Goal: Task Accomplishment & Management: Manage account settings

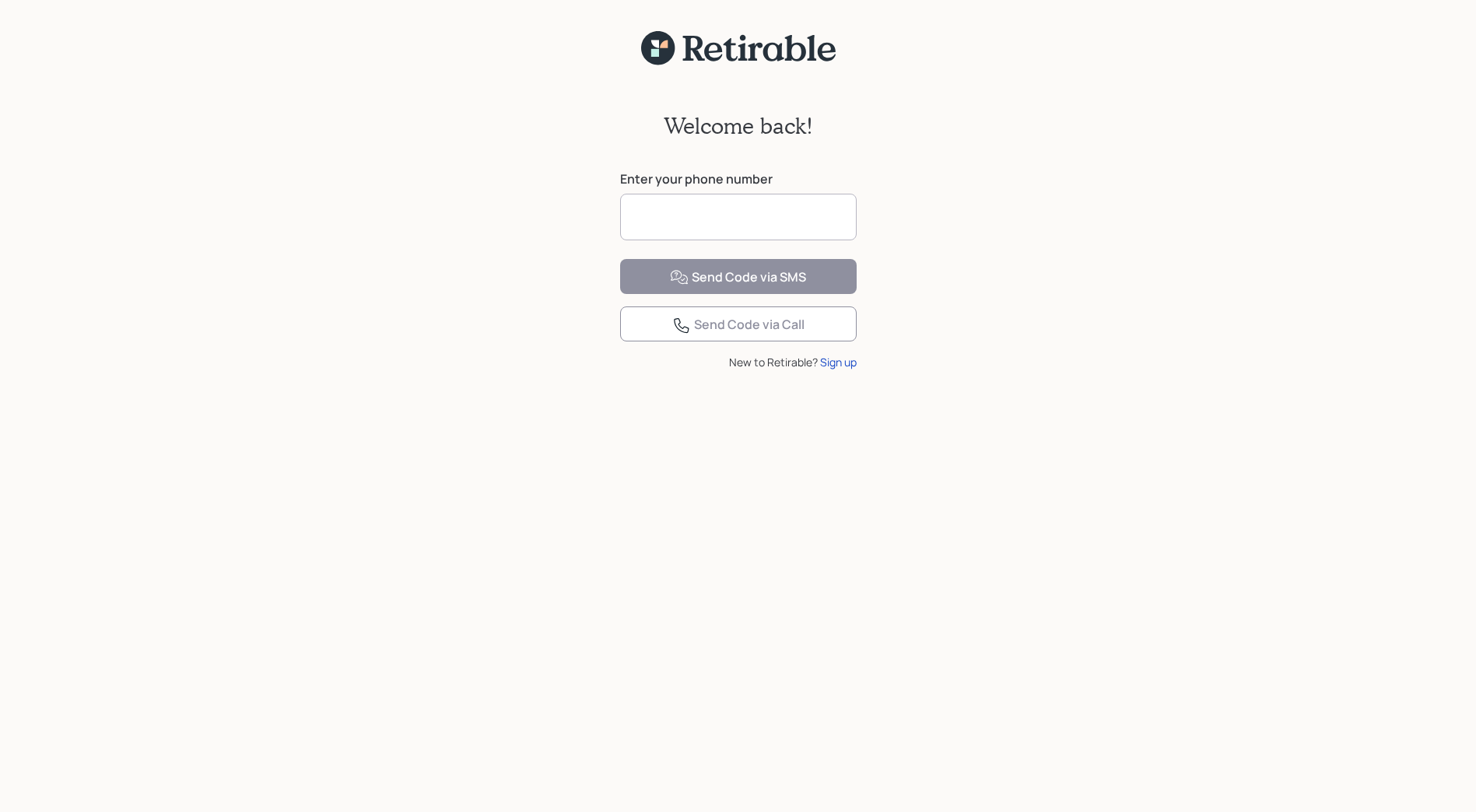
click at [716, 214] on input at bounding box center [738, 217] width 236 height 47
type input "**********"
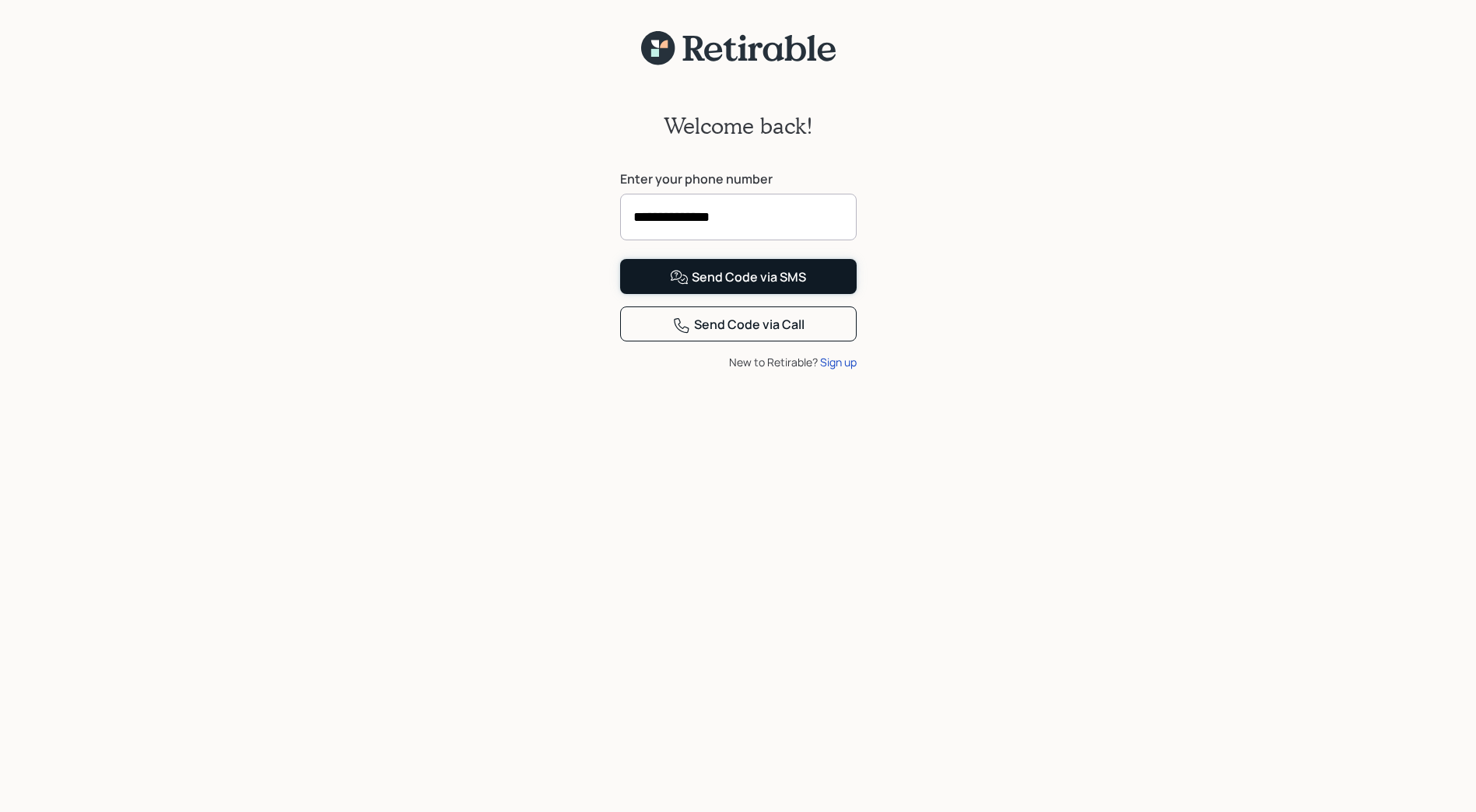
click at [739, 287] on div "Send Code via SMS" at bounding box center [738, 278] width 136 height 19
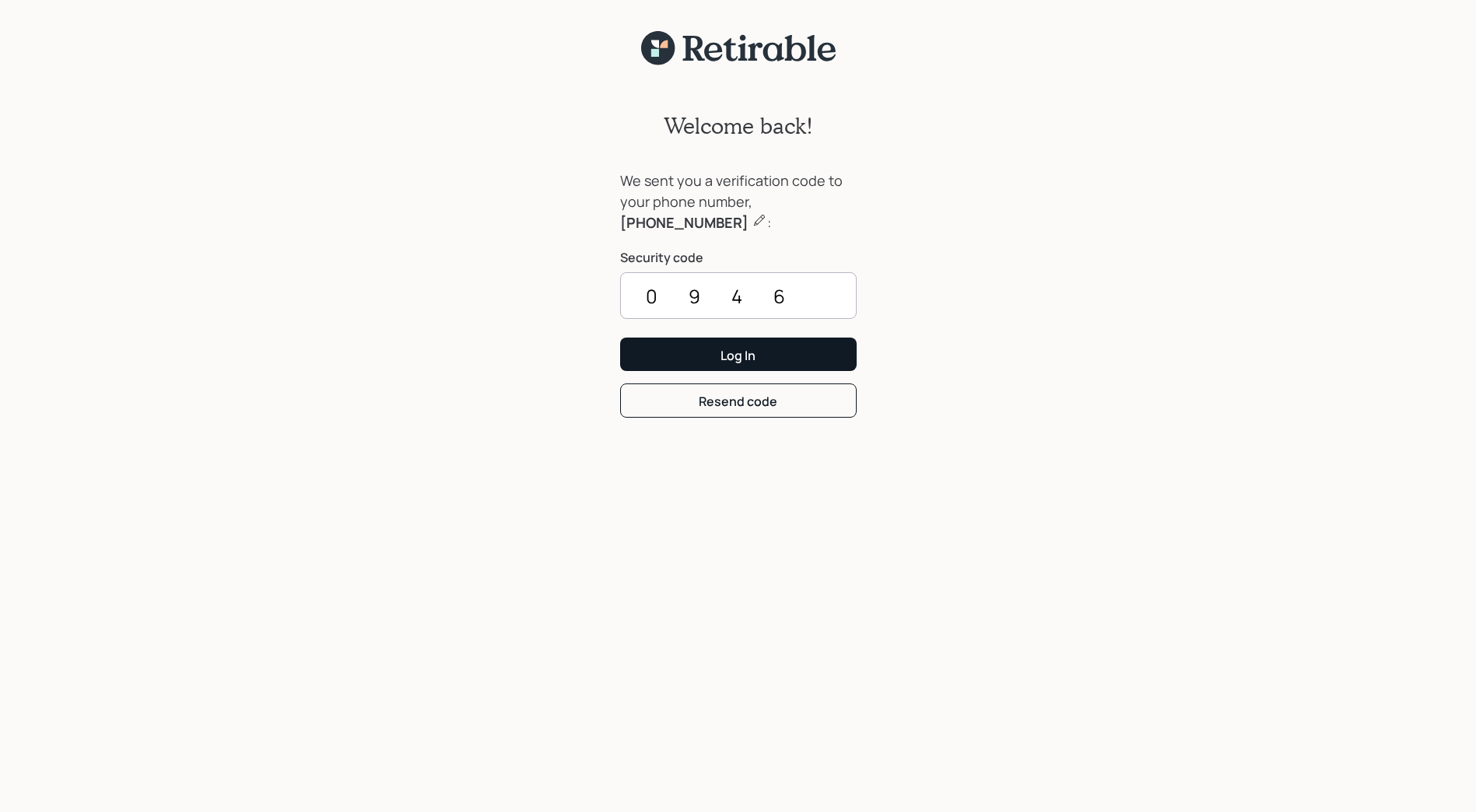
type input "0946"
click at [734, 349] on div "Log In" at bounding box center [738, 355] width 35 height 17
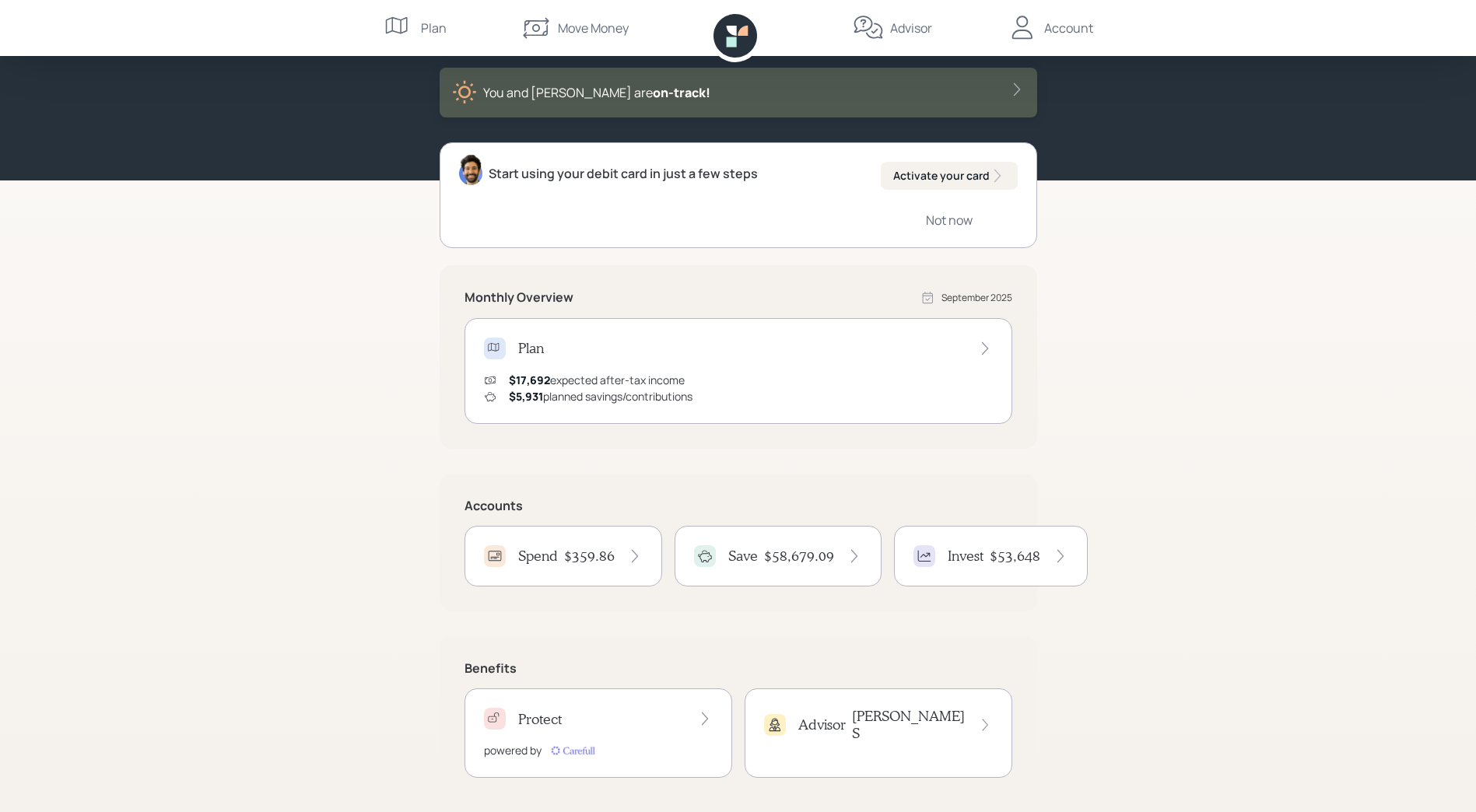
scroll to position [94, 0]
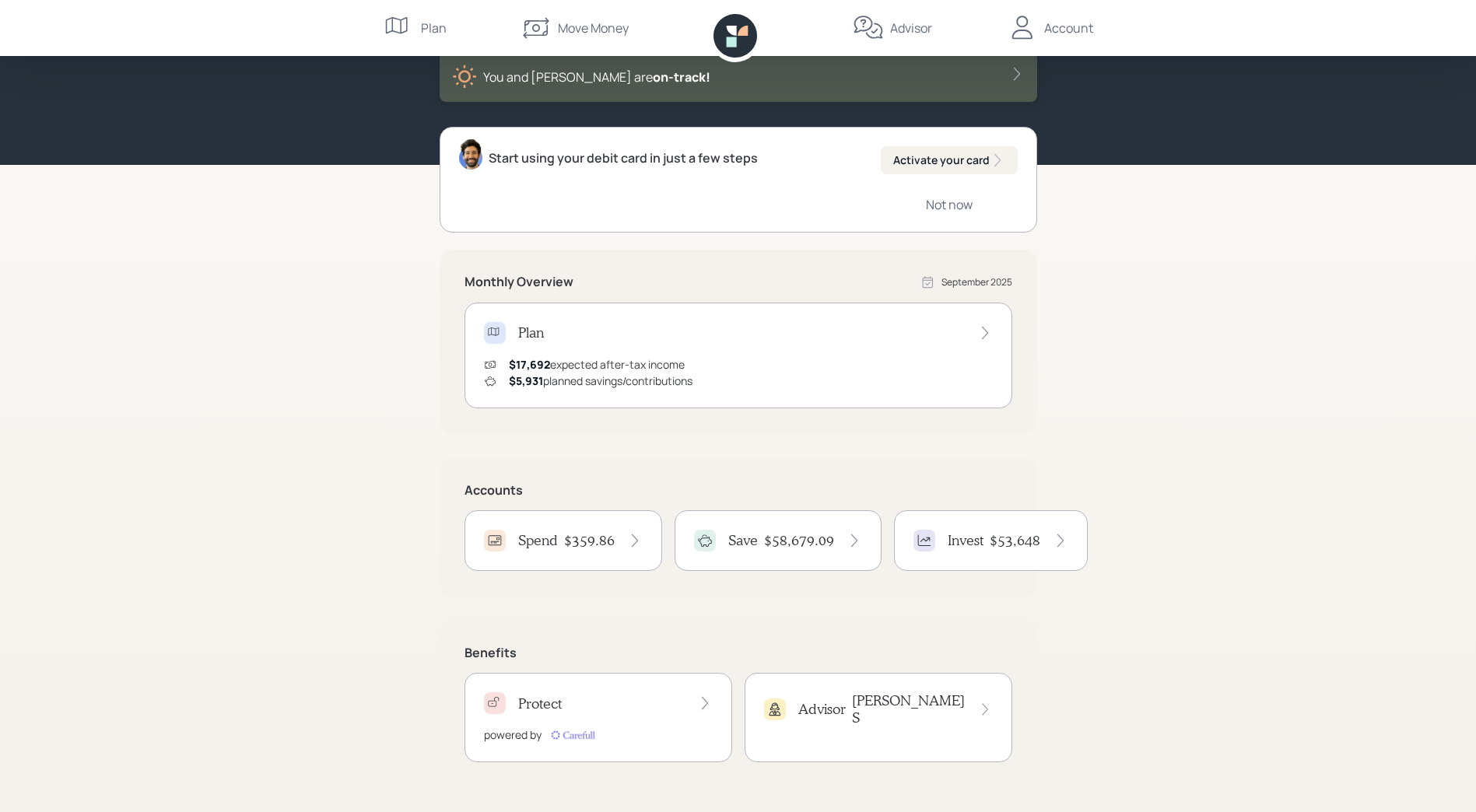
click at [572, 532] on h4 "$359.86" at bounding box center [590, 540] width 50 height 17
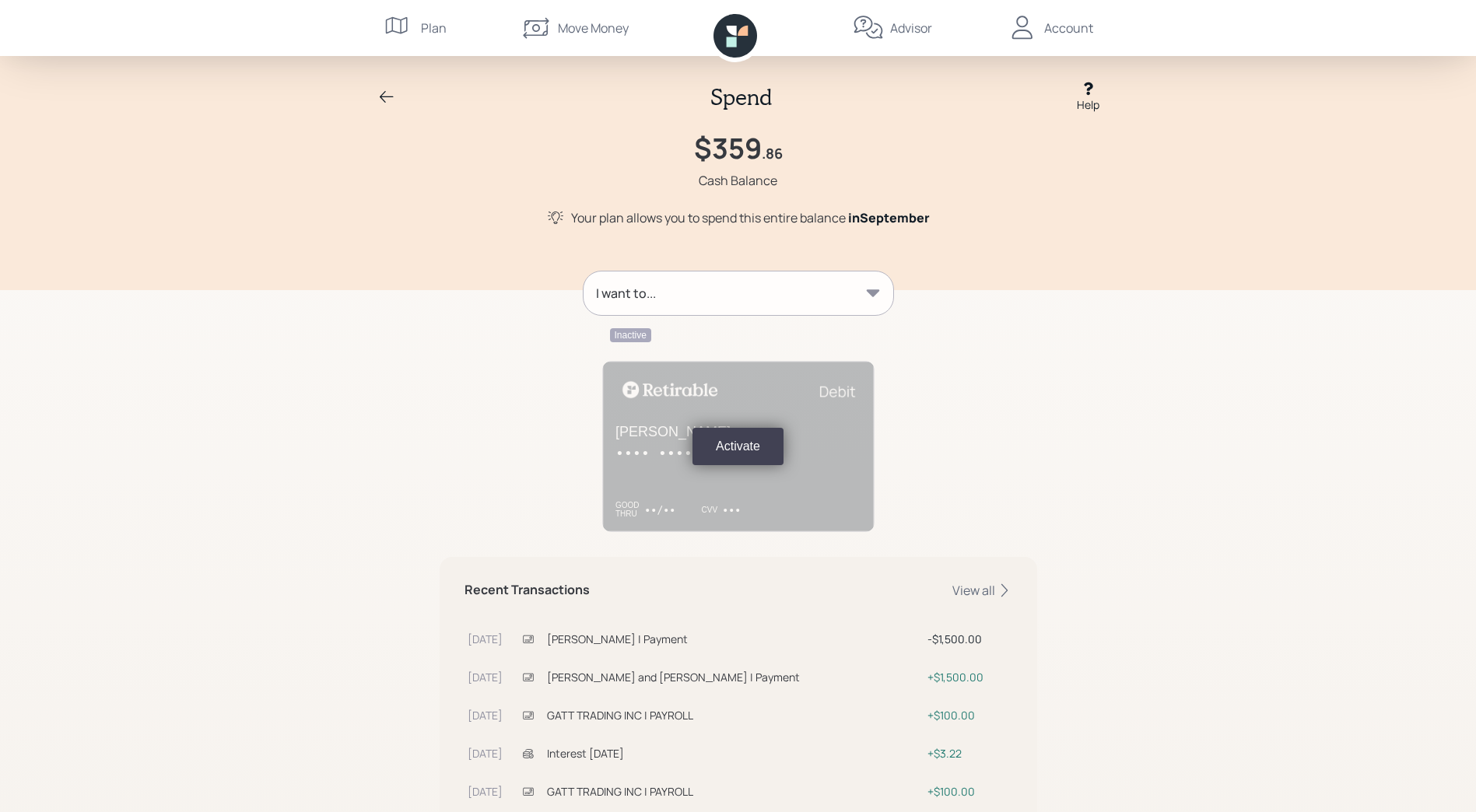
click at [360, 87] on div "Spend Help $359 .86 Cash Balance Your plan allows you to spend this entire bala…" at bounding box center [738, 145] width 1476 height 290
click at [396, 96] on div "Spend Help" at bounding box center [738, 96] width 747 height 32
click at [388, 97] on icon at bounding box center [387, 97] width 19 height 19
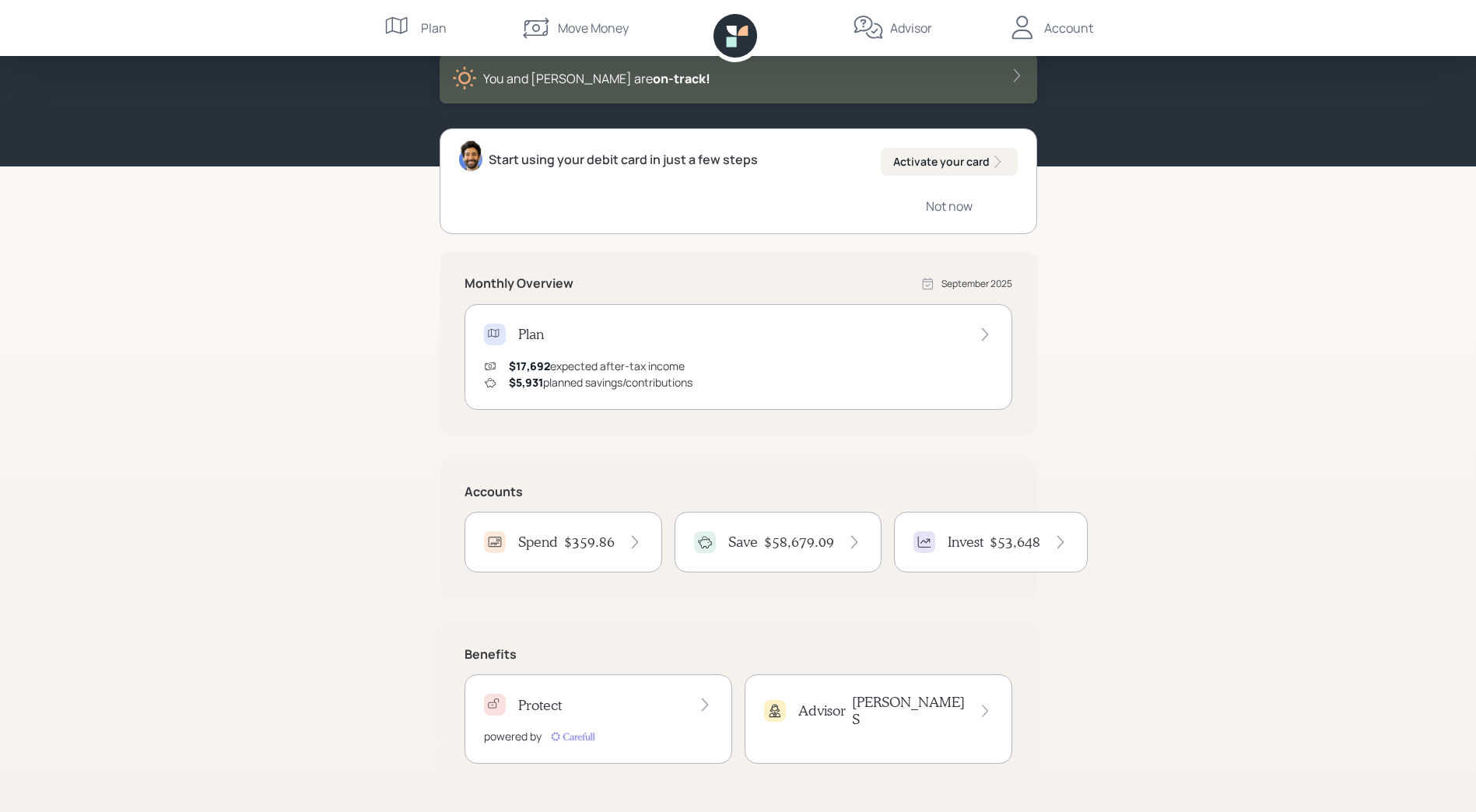
scroll to position [94, 0]
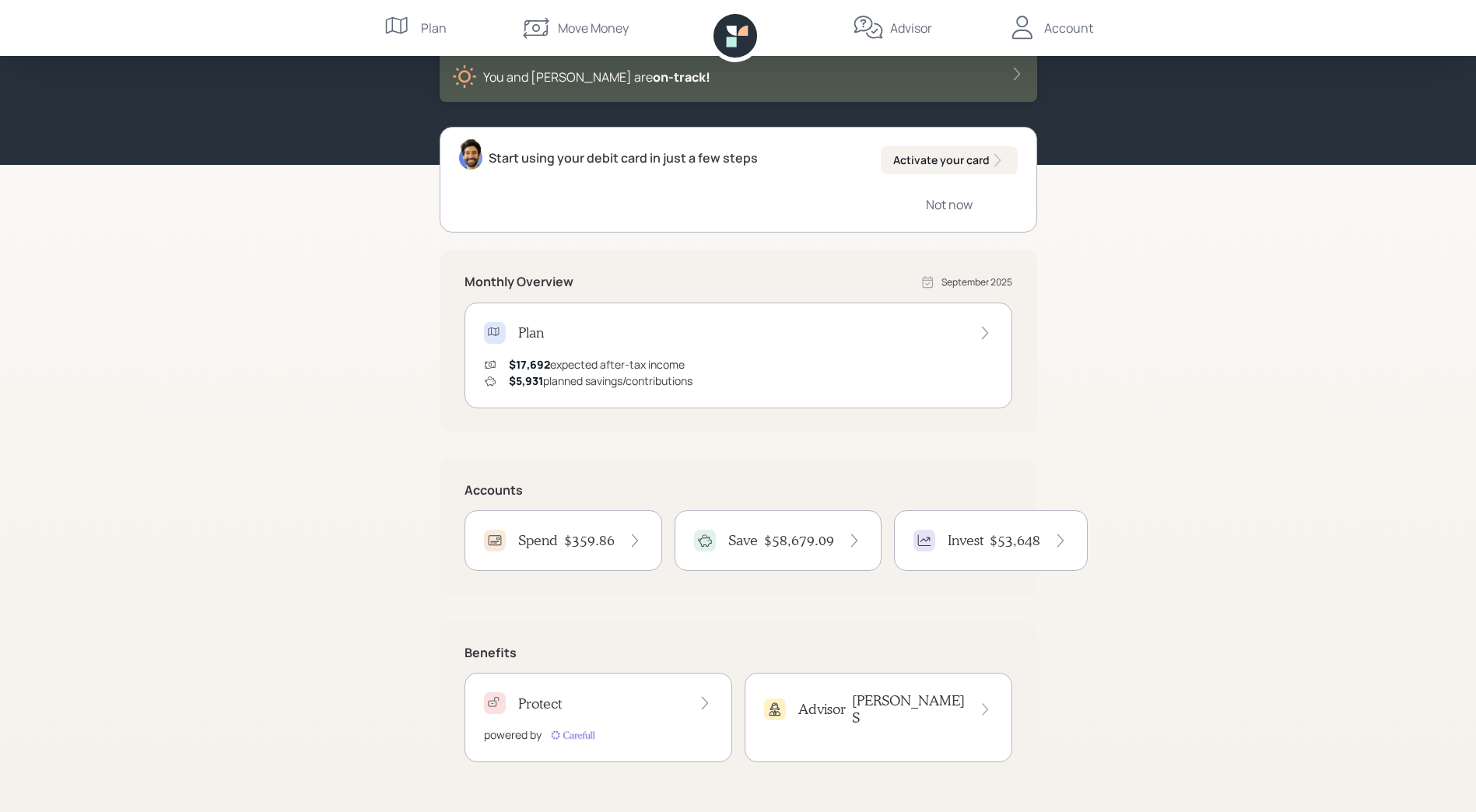
click at [769, 543] on h4 "$58,679.09" at bounding box center [800, 540] width 70 height 17
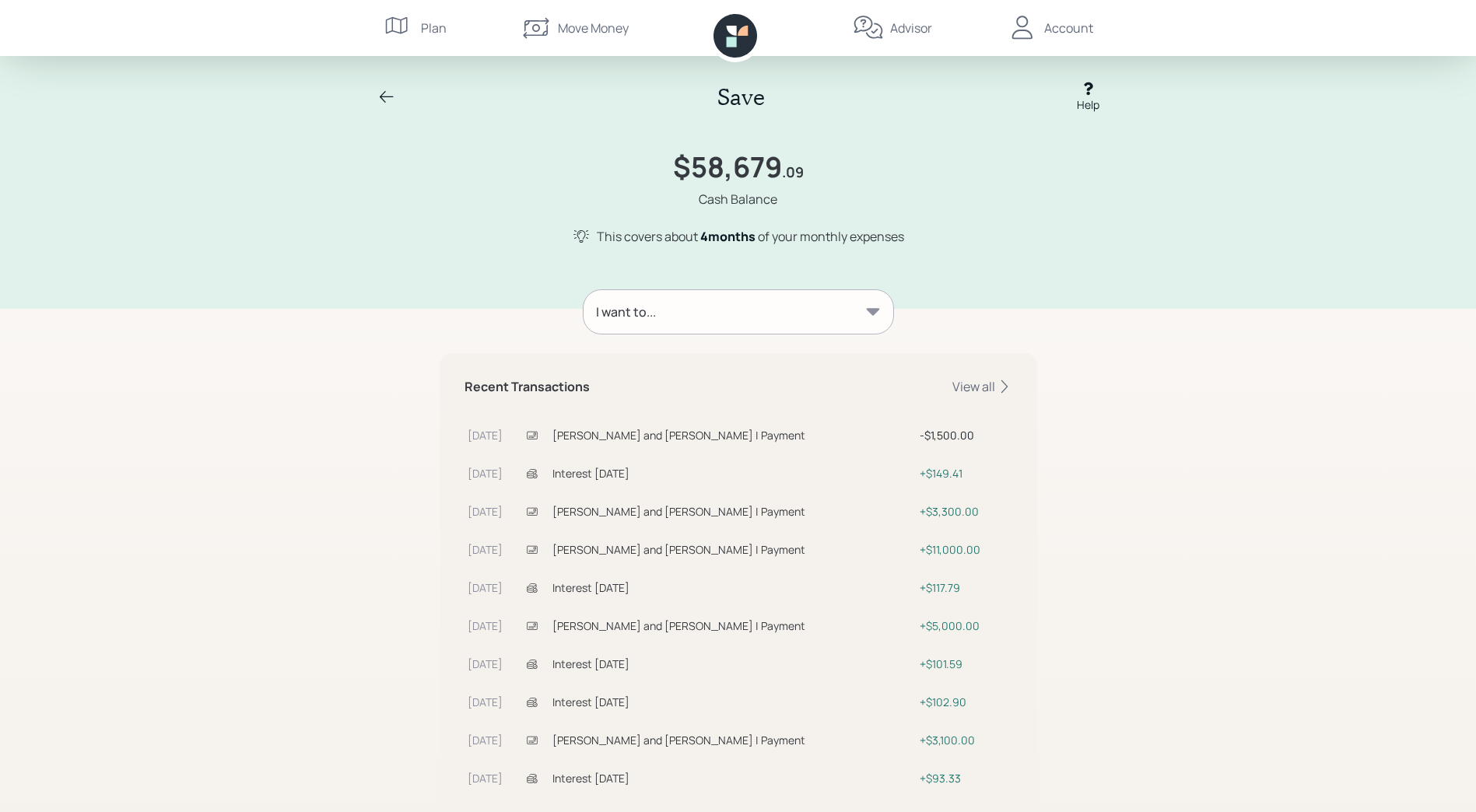
click at [383, 92] on icon at bounding box center [387, 97] width 19 height 19
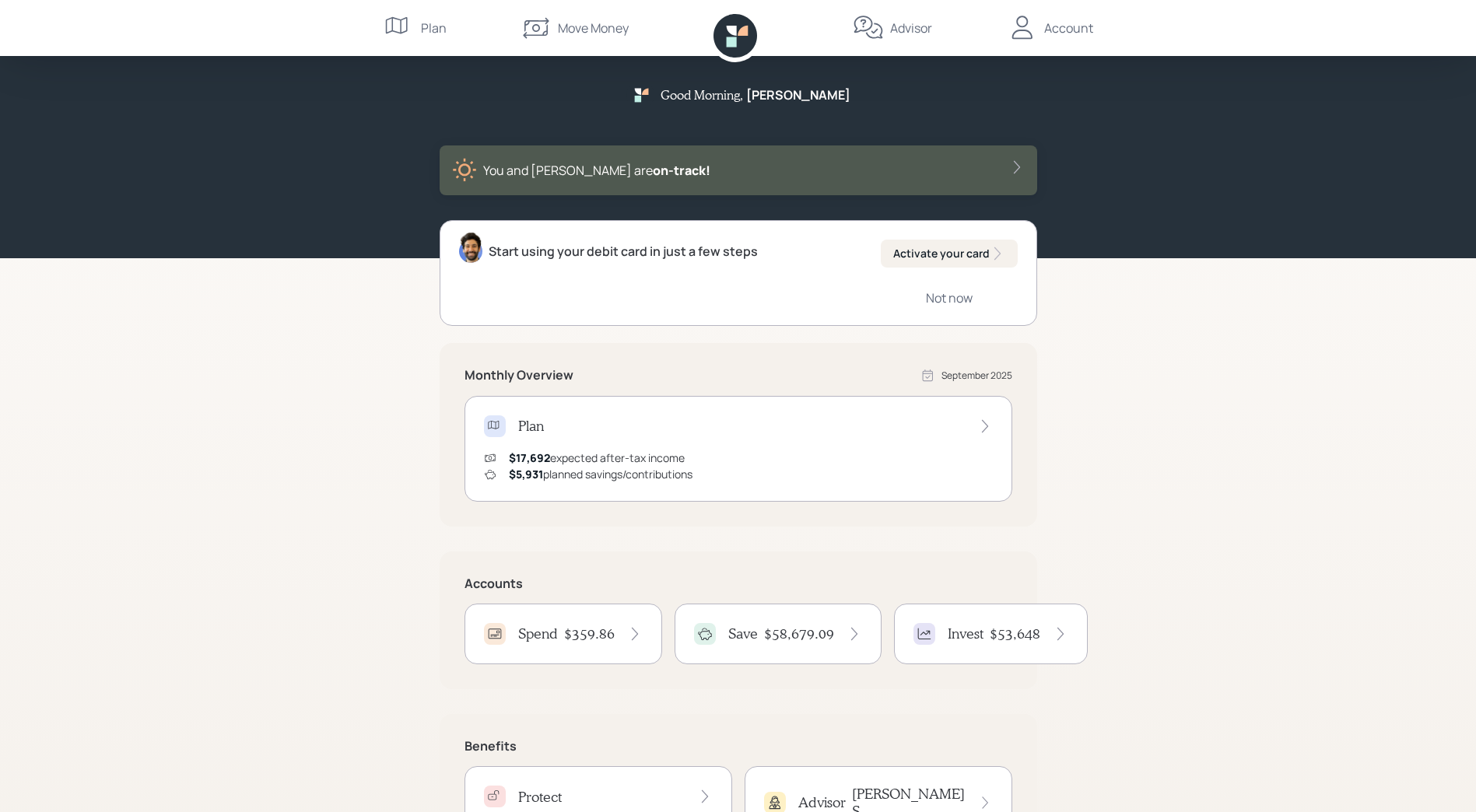
click at [958, 634] on h4 "Invest" at bounding box center [966, 634] width 36 height 17
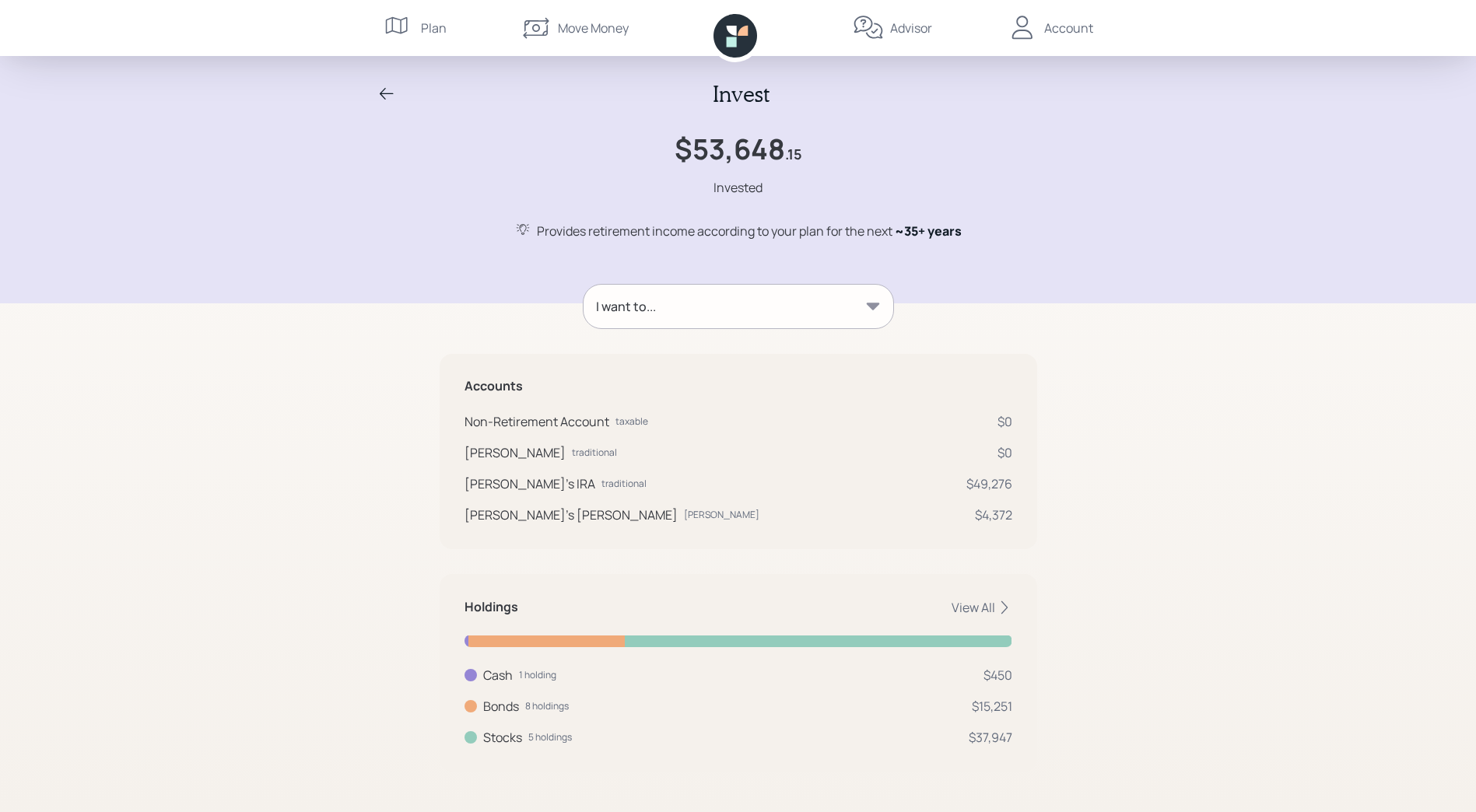
click at [1049, 28] on div "Account" at bounding box center [1068, 28] width 49 height 19
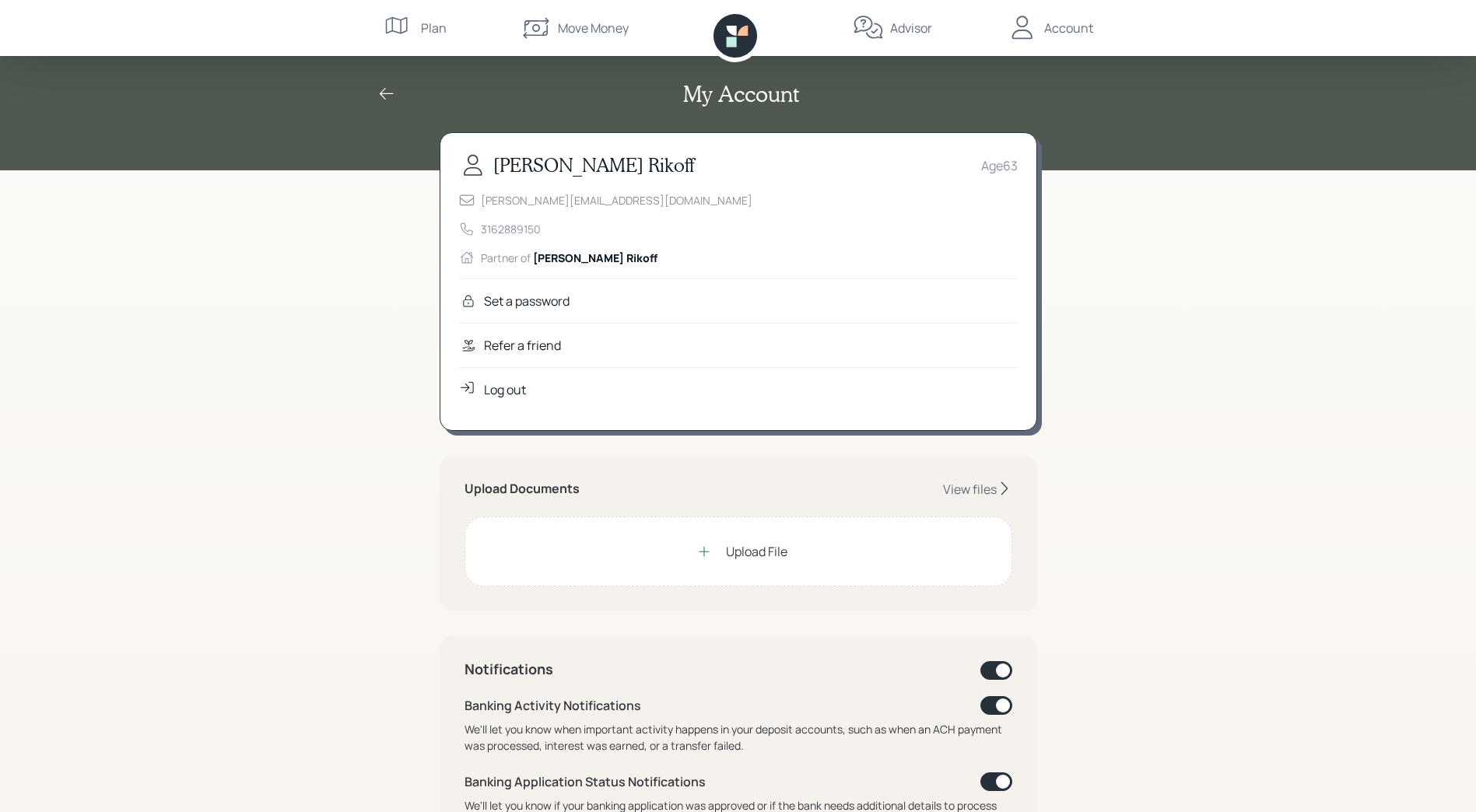
click at [494, 389] on div "Log out" at bounding box center [505, 389] width 42 height 19
